Goal: Download file/media

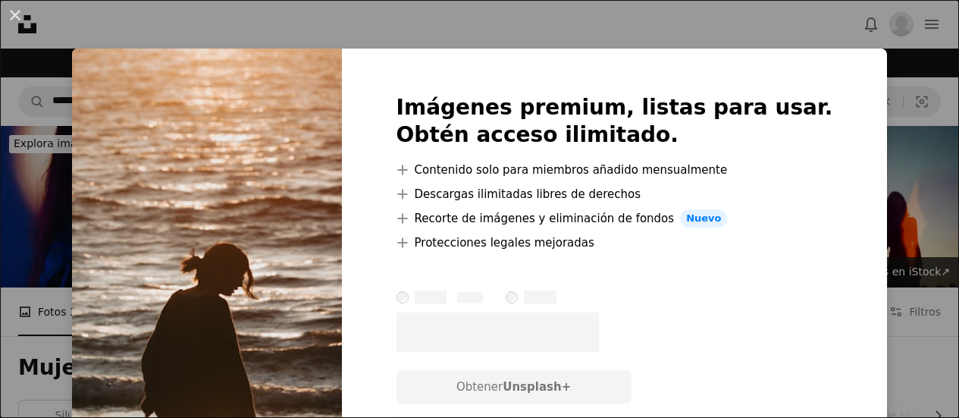
scroll to position [379, 0]
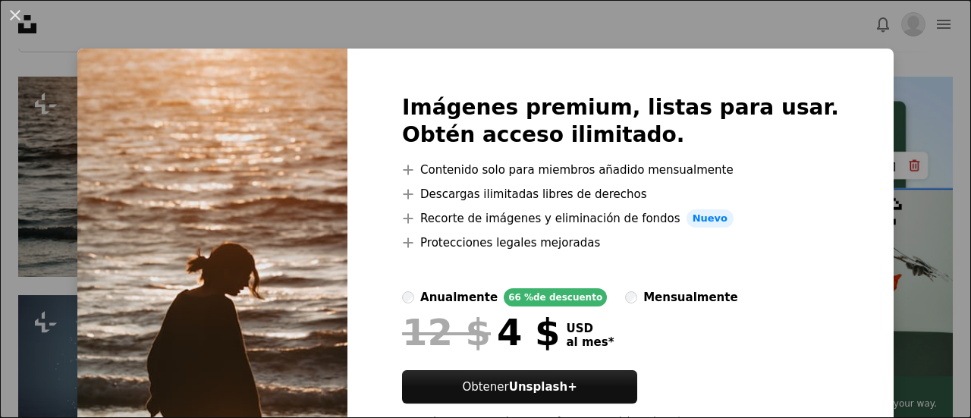
click at [191, 39] on div "An X shape Imágenes premium, listas para usar. Obtén acceso ilimitado. A plus s…" at bounding box center [485, 209] width 971 height 418
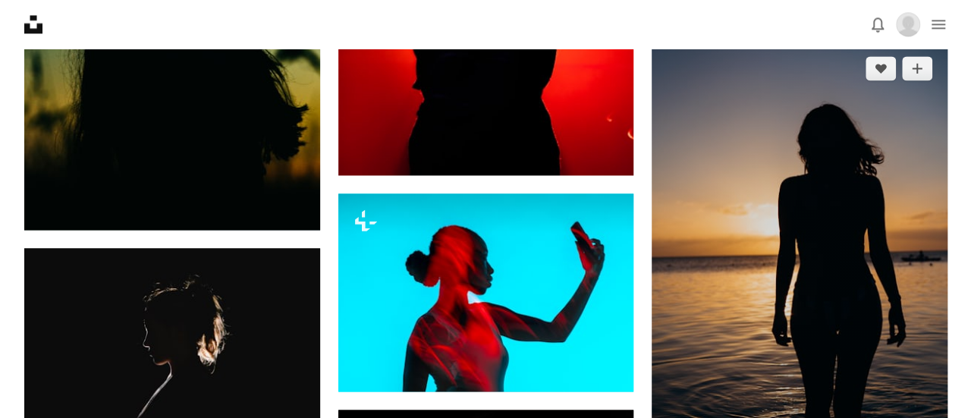
scroll to position [1062, 0]
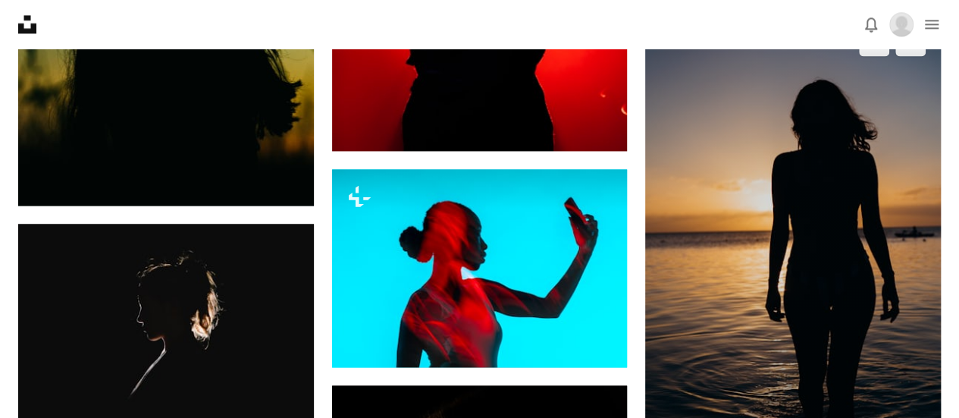
click at [872, 303] on img at bounding box center [793, 238] width 296 height 443
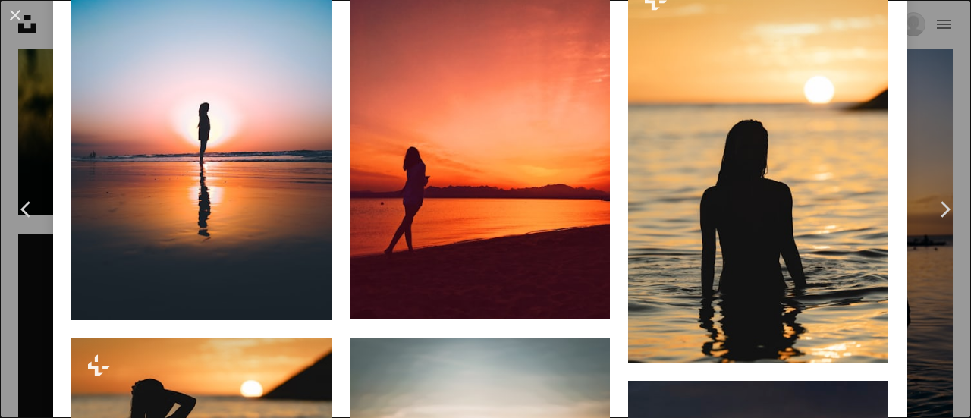
scroll to position [1517, 0]
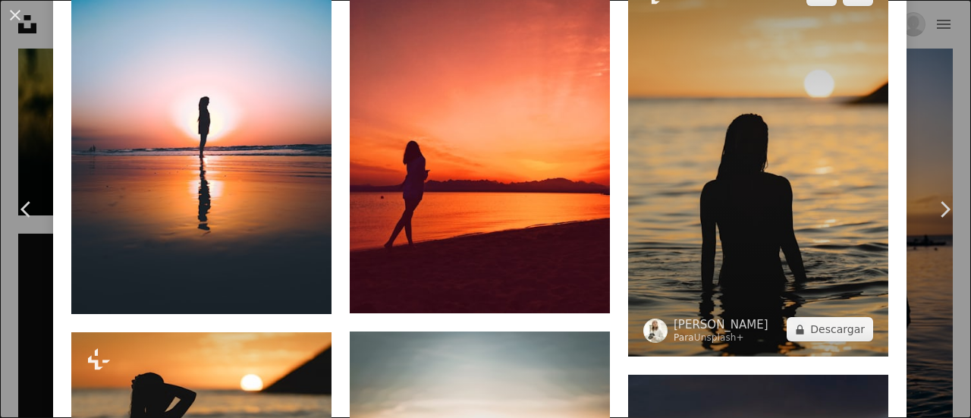
click at [796, 212] on img at bounding box center [758, 162] width 260 height 390
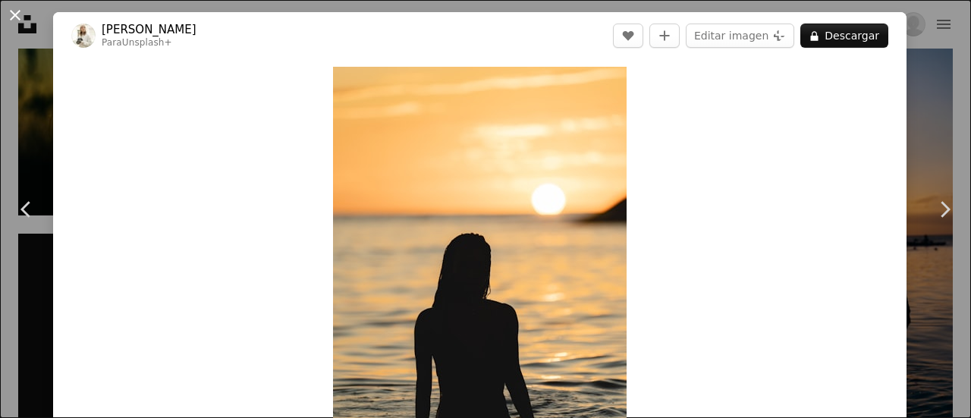
click at [20, 24] on button "An X shape" at bounding box center [15, 15] width 18 height 18
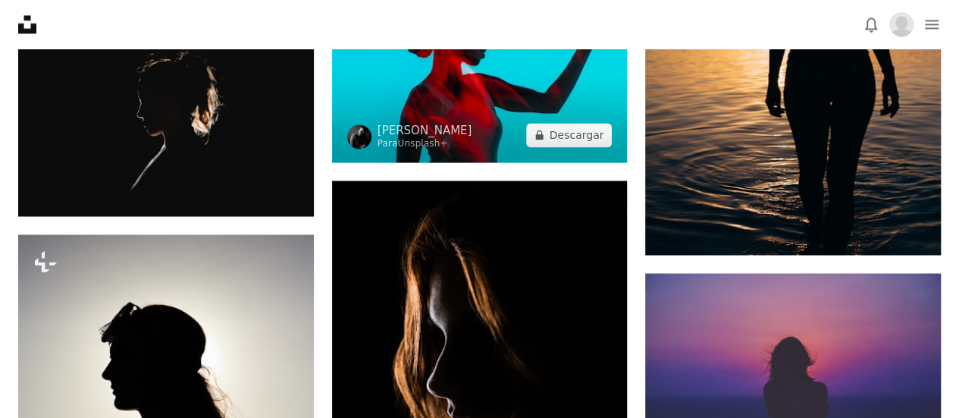
scroll to position [1365, 0]
